Goal: Task Accomplishment & Management: Manage account settings

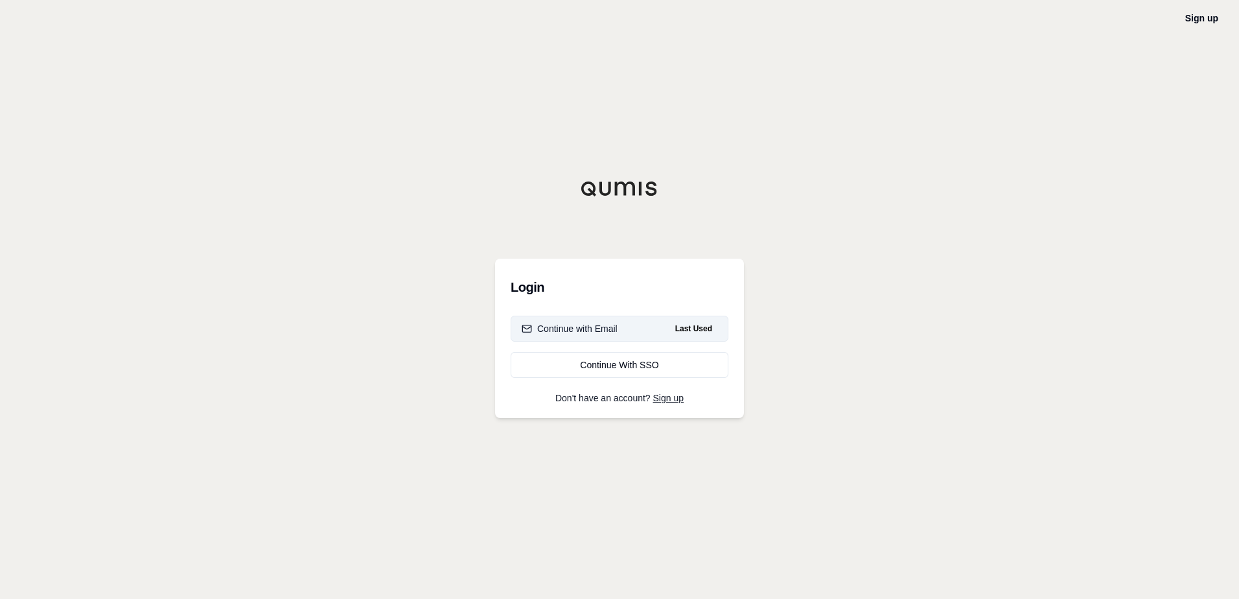
click at [577, 328] on div "Continue with Email" at bounding box center [569, 328] width 96 height 13
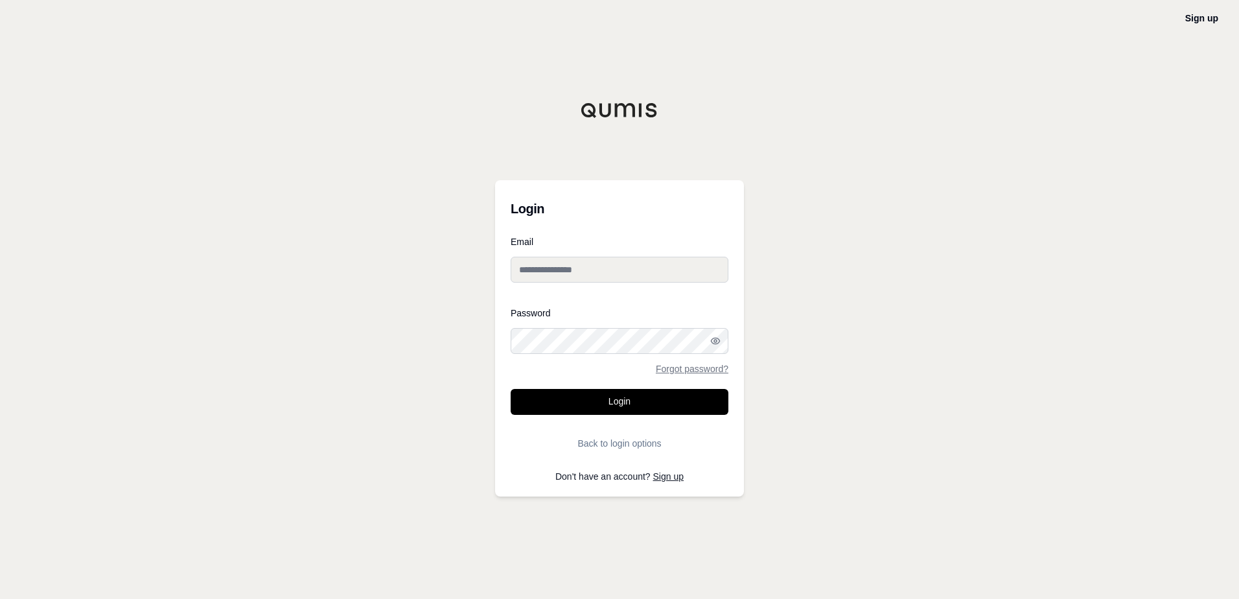
type input "**********"
click at [628, 407] on button "Login" at bounding box center [619, 402] width 218 height 26
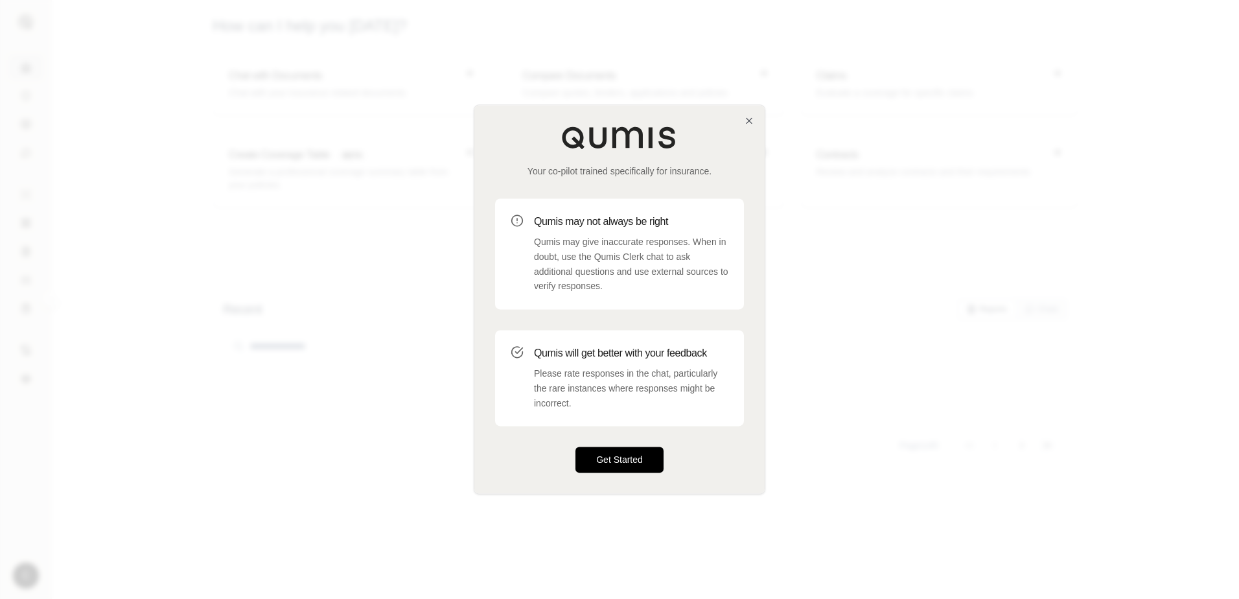
click at [630, 455] on button "Get Started" at bounding box center [619, 460] width 88 height 26
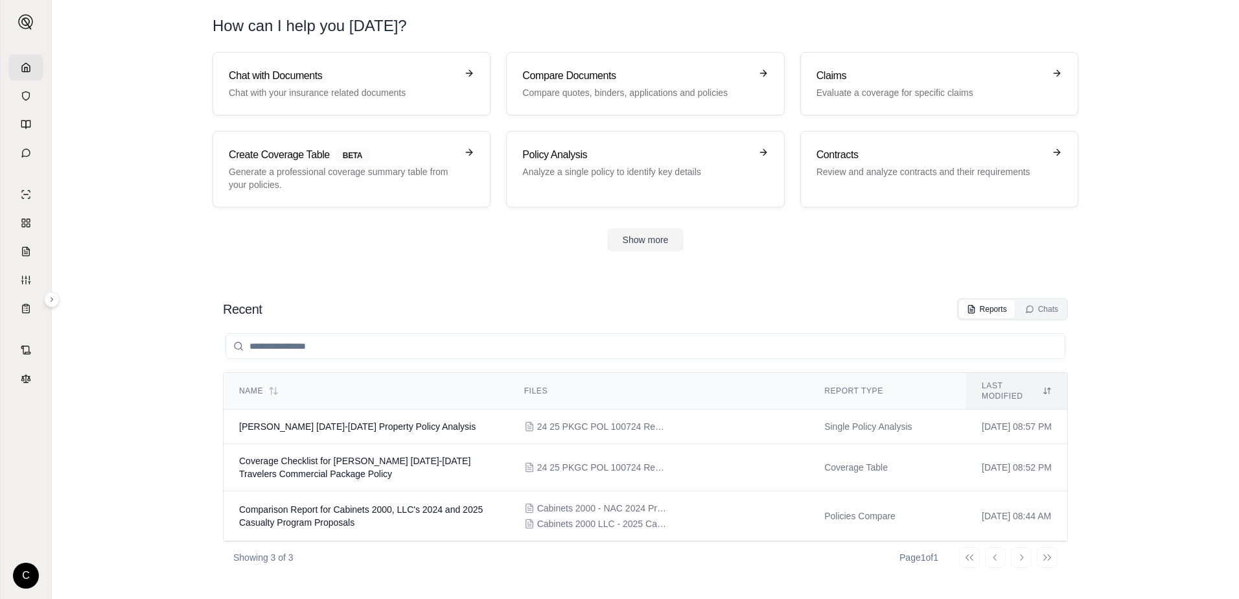
click at [30, 65] on icon at bounding box center [26, 67] width 10 height 10
click at [26, 90] on link at bounding box center [25, 96] width 35 height 26
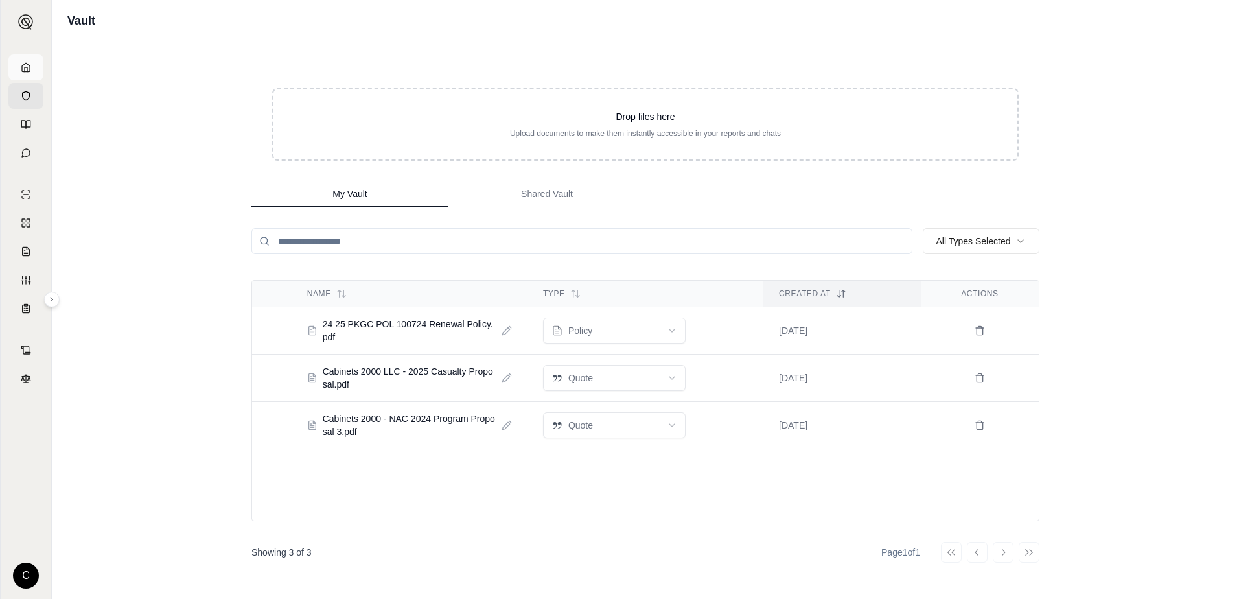
click at [24, 65] on icon at bounding box center [26, 67] width 10 height 10
